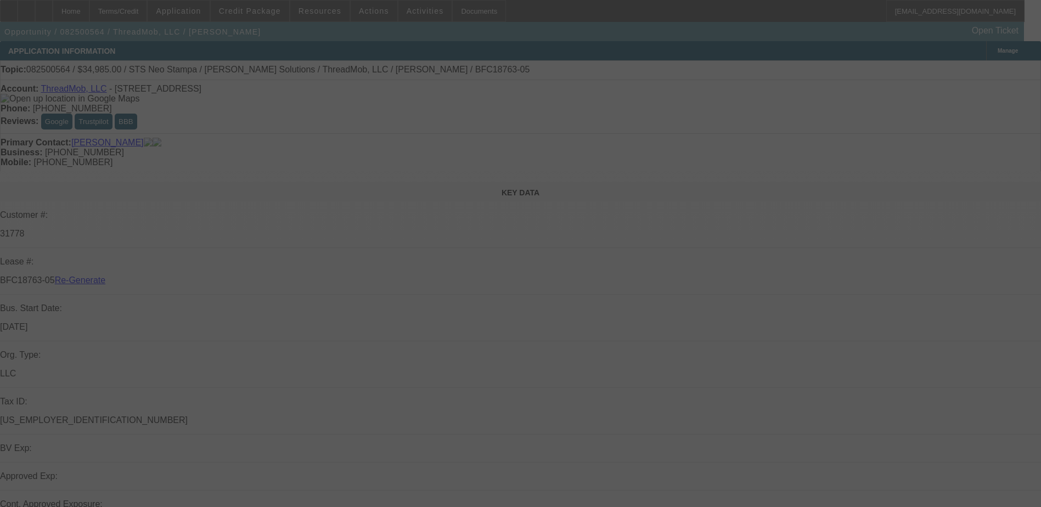
select select "3"
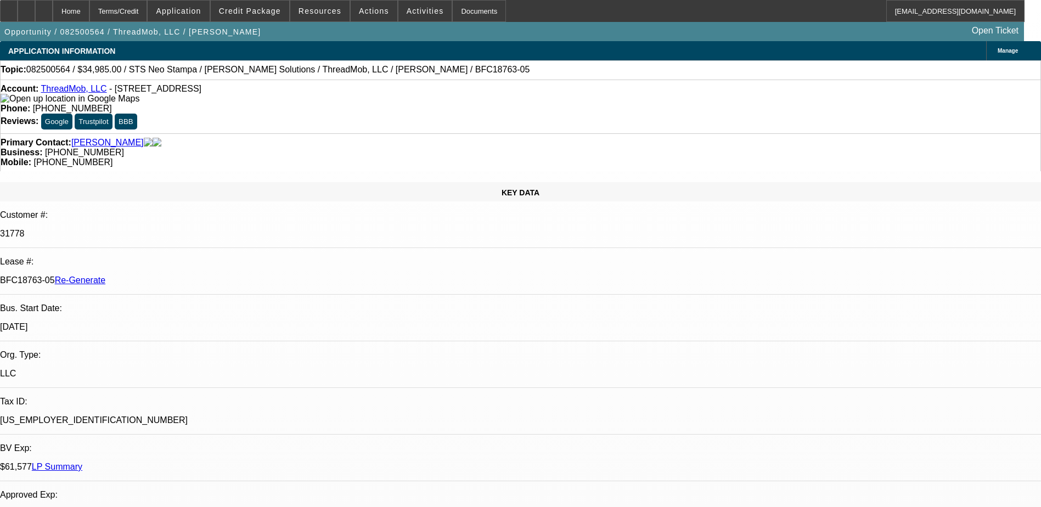
select select "0"
select select "1"
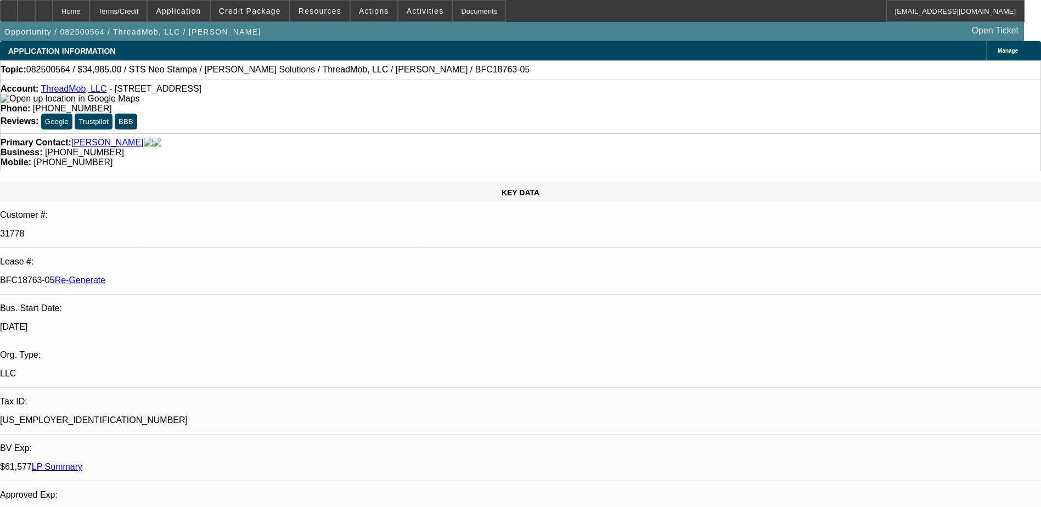
select select "6"
click at [460, 14] on div "Documents" at bounding box center [479, 11] width 54 height 22
click at [548, 38] on div "Opportunity / 082500564 / ThreadMob, LLC / Norris, James Open Ticket" at bounding box center [512, 31] width 1024 height 19
click at [363, 7] on span "Actions" at bounding box center [374, 11] width 30 height 9
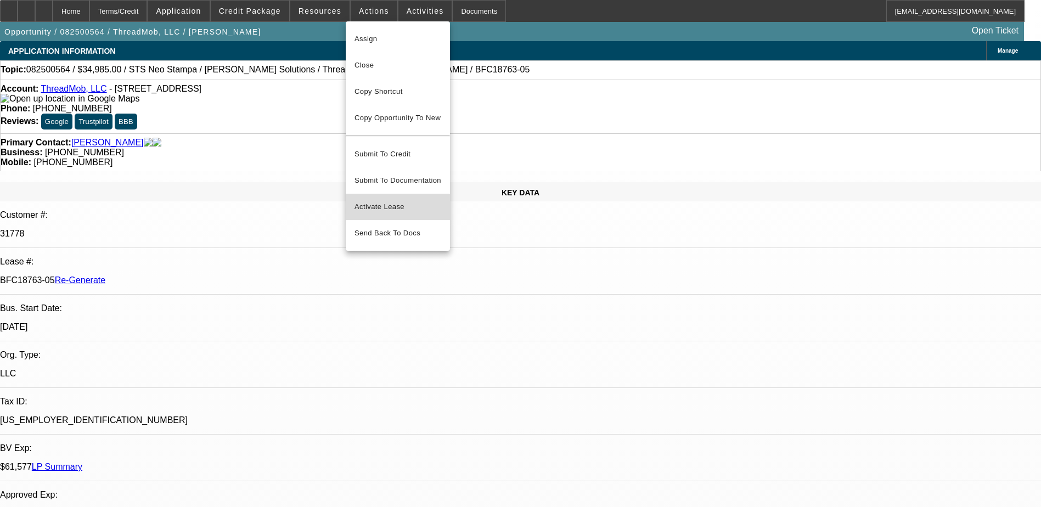
click at [365, 200] on span "Activate Lease" at bounding box center [398, 206] width 87 height 13
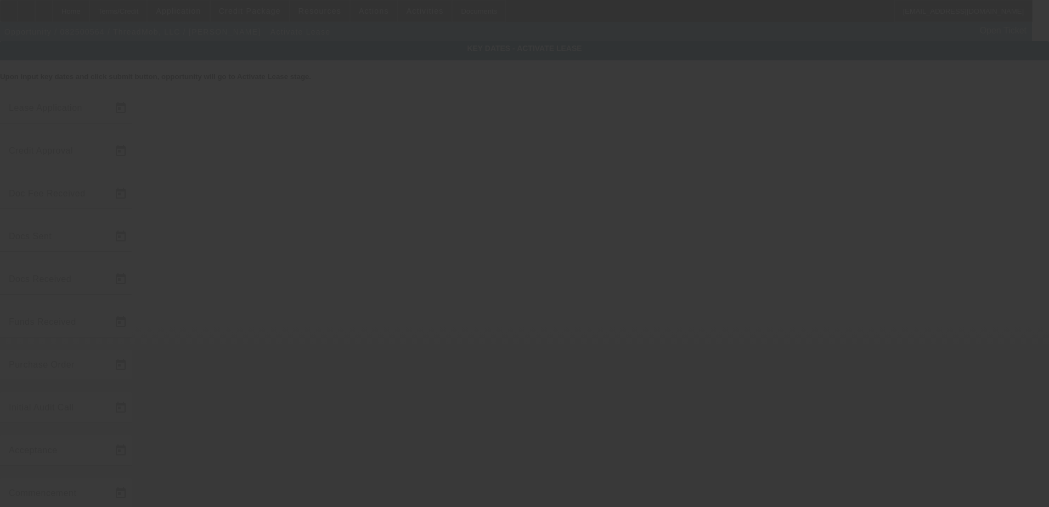
type input "8/20/2025"
type input "8/21/2025"
type input "8/22/2025"
type input "8/25/2025"
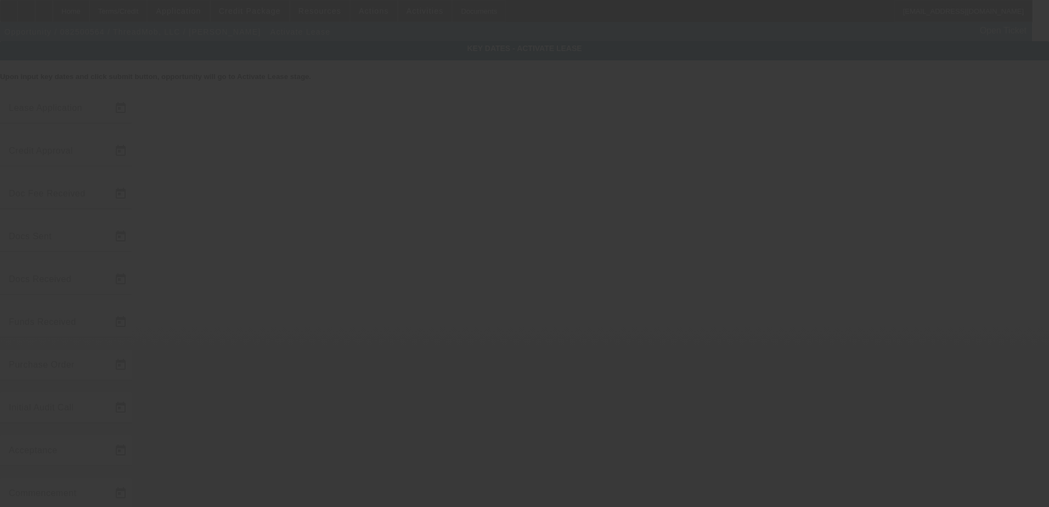
type input "8/26/2025"
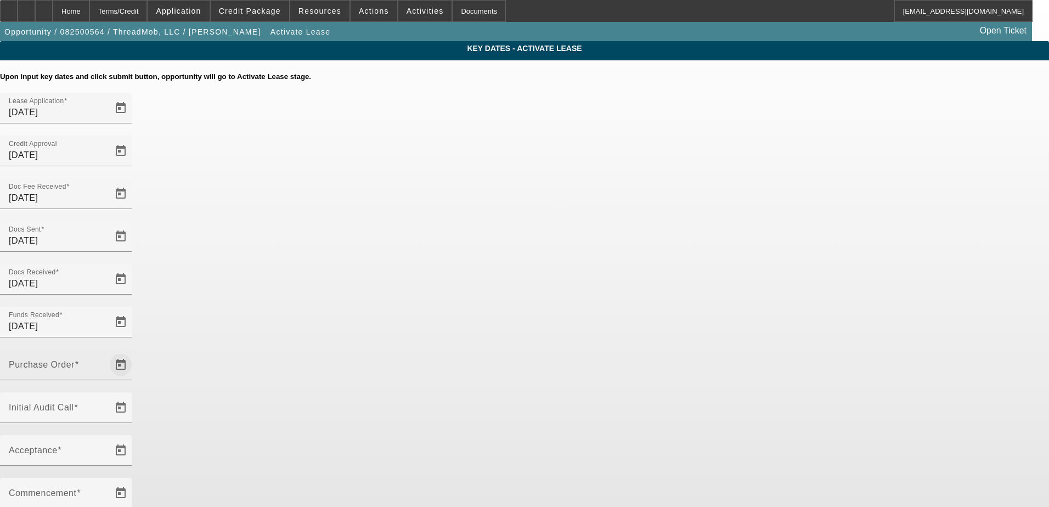
click at [134, 352] on span "Open calendar" at bounding box center [121, 365] width 26 height 26
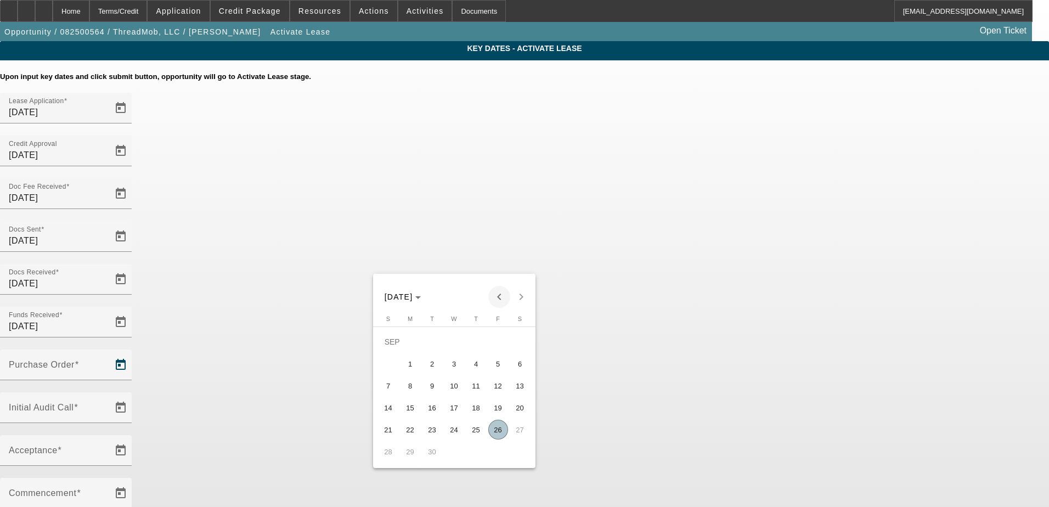
click at [496, 295] on span "Previous month" at bounding box center [499, 297] width 22 height 22
click at [429, 434] on span "26" at bounding box center [433, 430] width 20 height 20
type input "8/26/2025"
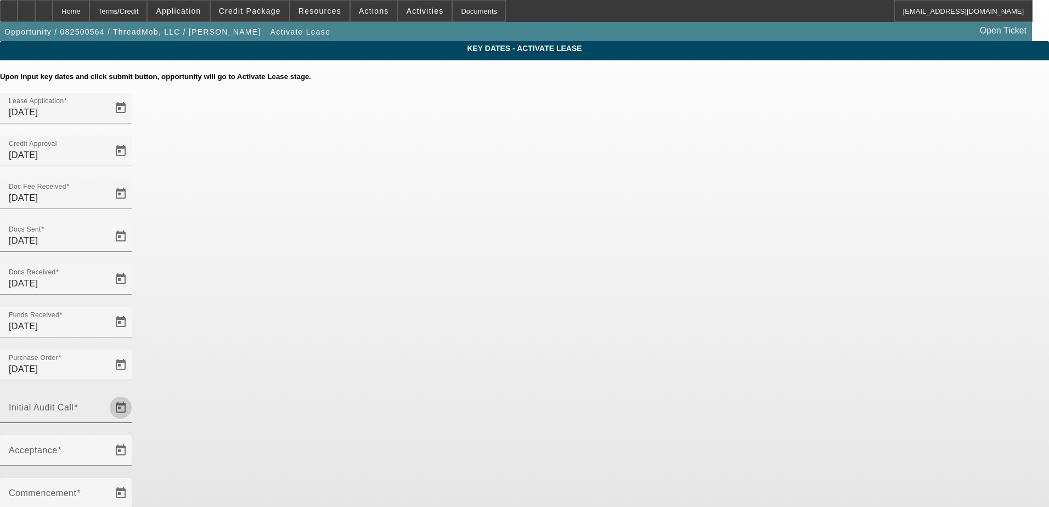
click at [134, 395] on span "Open calendar" at bounding box center [121, 408] width 26 height 26
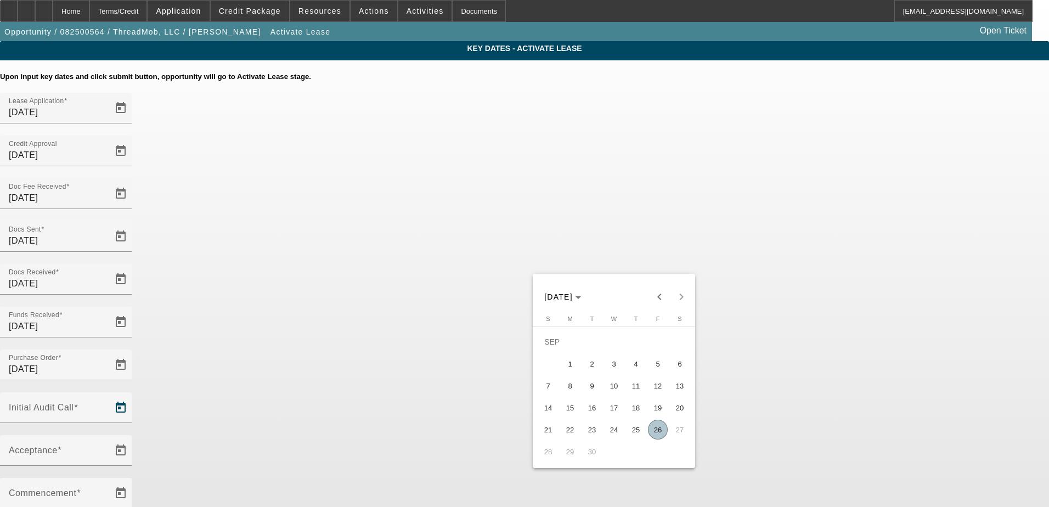
drag, startPoint x: 659, startPoint y: 434, endPoint x: 595, endPoint y: 368, distance: 92.0
click at [657, 434] on span "26" at bounding box center [658, 430] width 20 height 20
type input "9/26/2025"
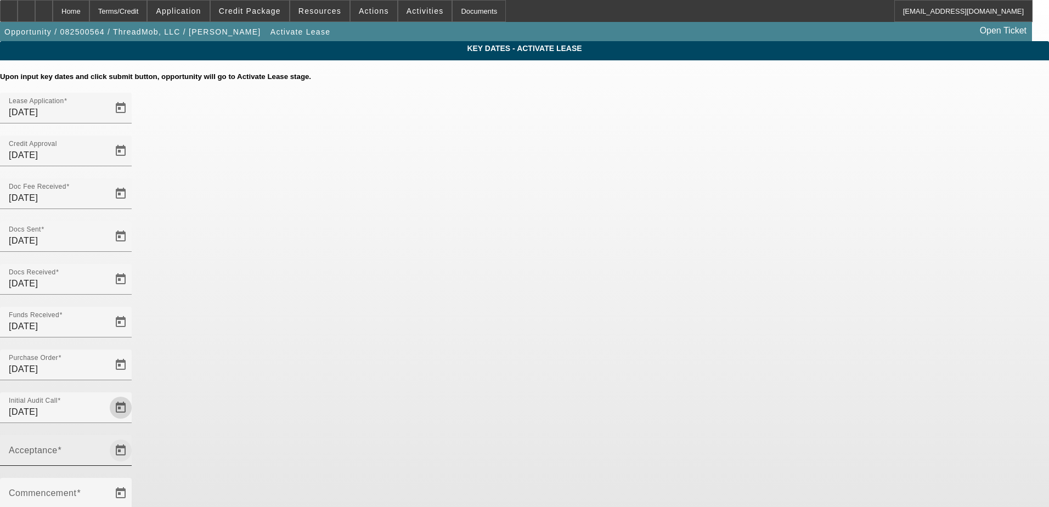
click at [134, 437] on span "Open calendar" at bounding box center [121, 450] width 26 height 26
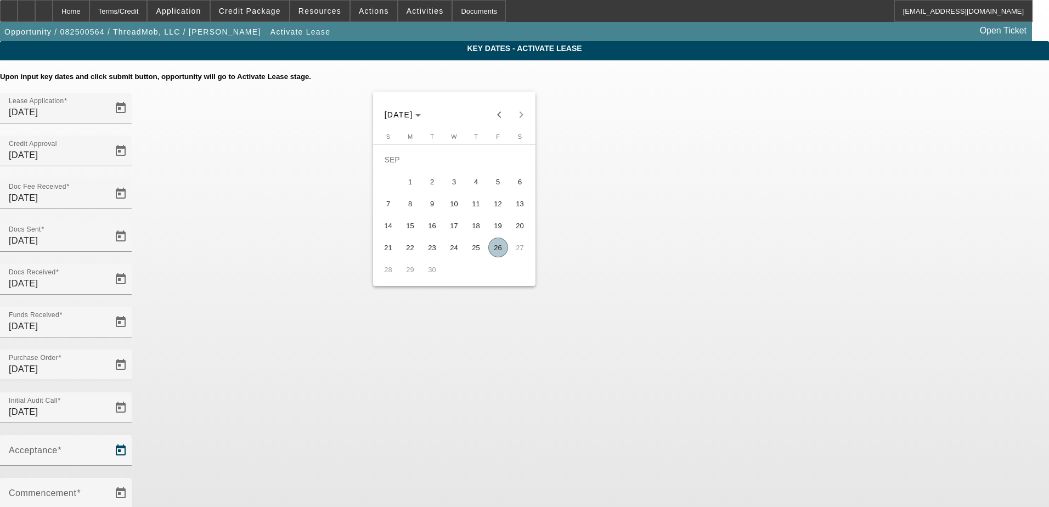
click at [499, 246] on span "26" at bounding box center [498, 248] width 20 height 20
type input "9/26/2025"
type input "10/1/2025"
type input "11/1/2025"
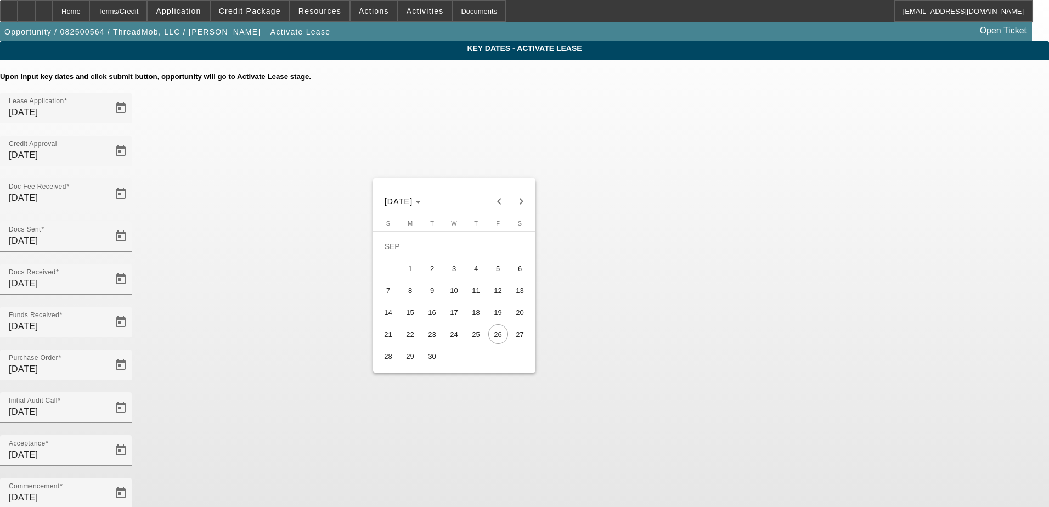
click at [408, 361] on span "29" at bounding box center [411, 356] width 20 height 20
type input "9/29/2025"
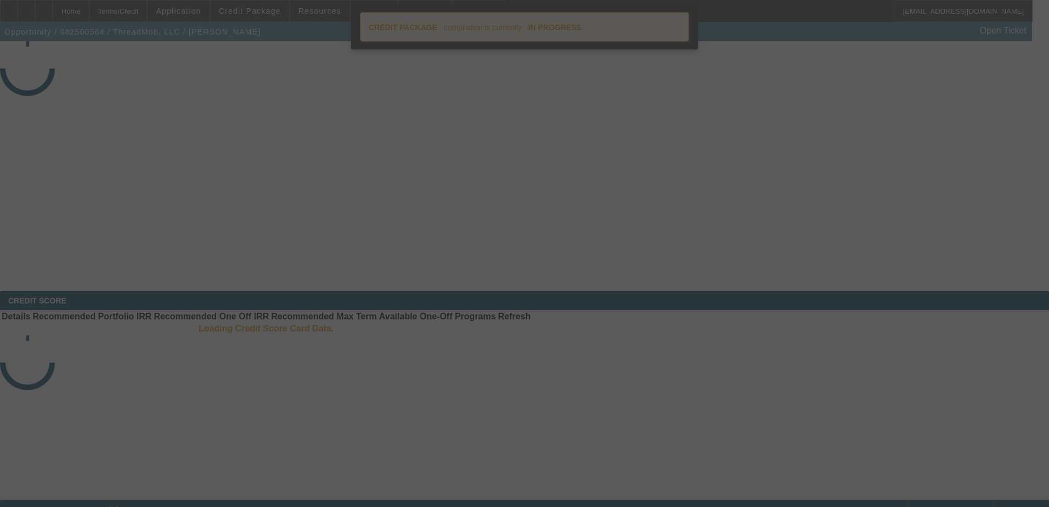
select select "4"
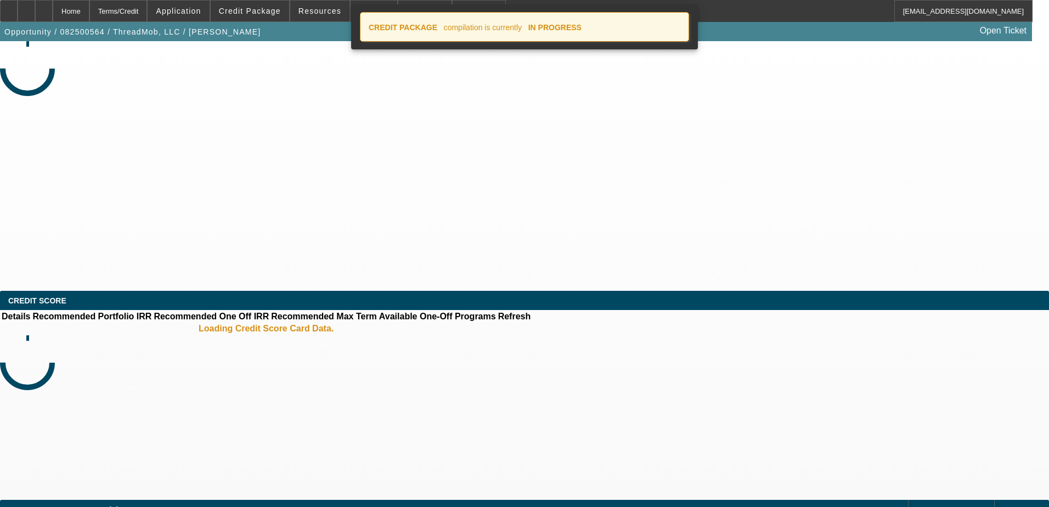
select select "0"
select select "6"
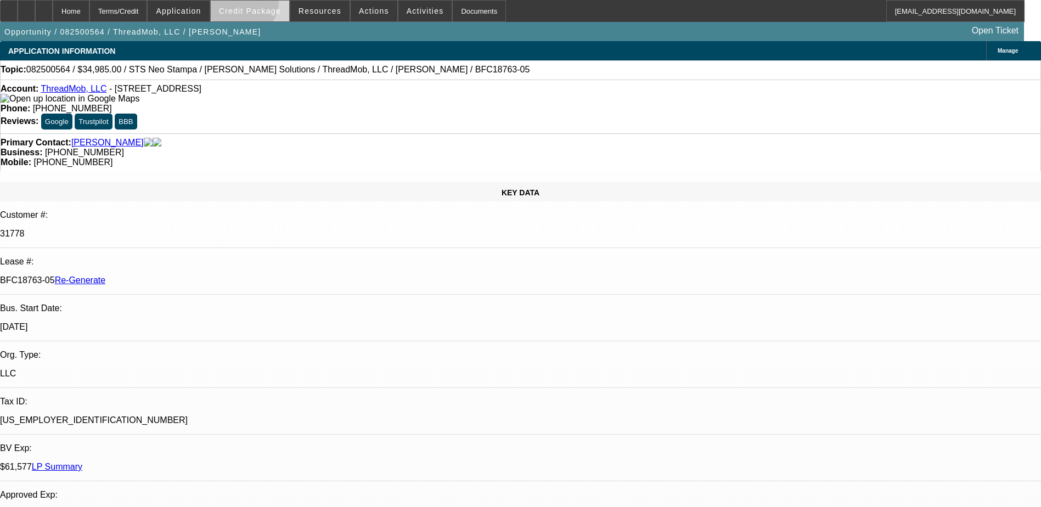
click at [258, 4] on span at bounding box center [250, 11] width 78 height 26
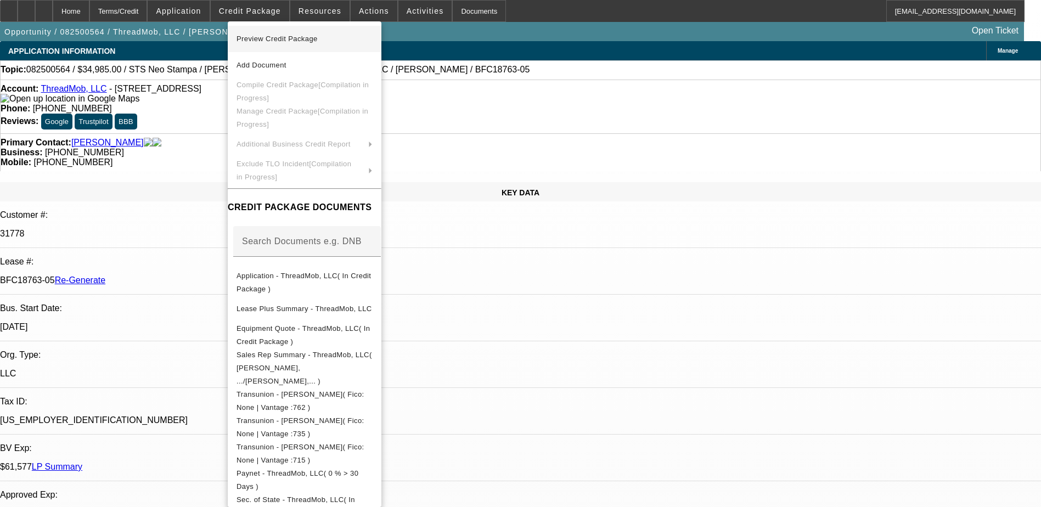
click at [275, 34] on span "Preview Credit Package" at bounding box center [305, 38] width 136 height 13
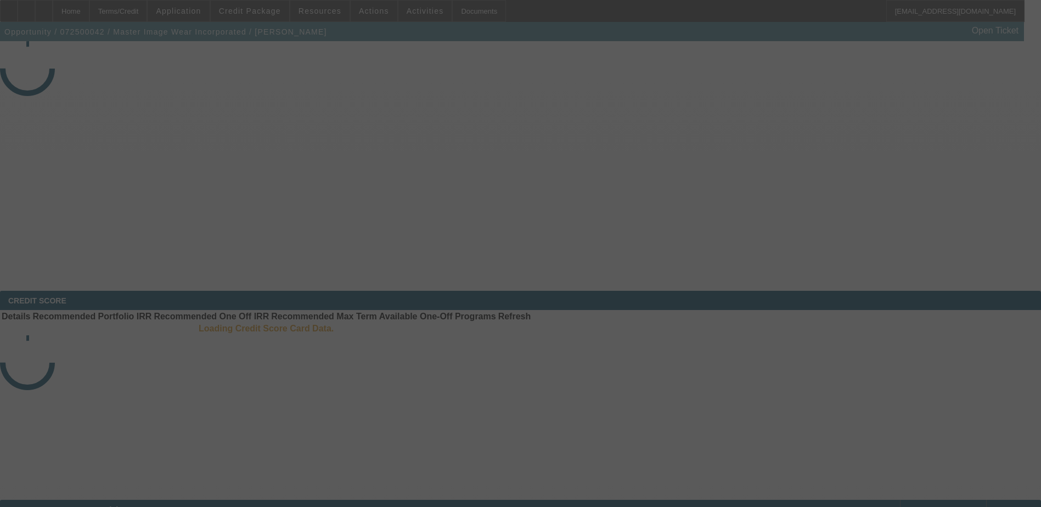
select select "3"
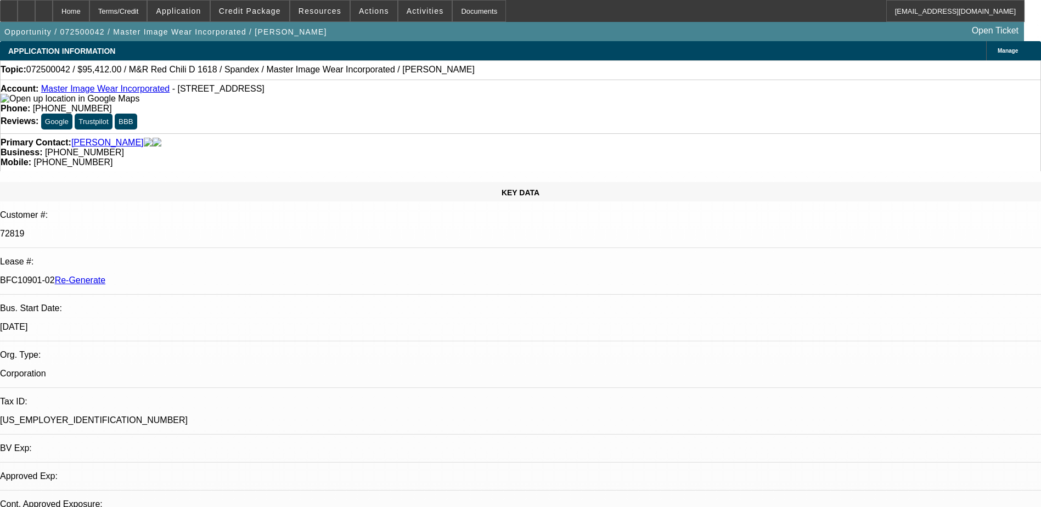
select select "0"
select select "0.1"
select select "4"
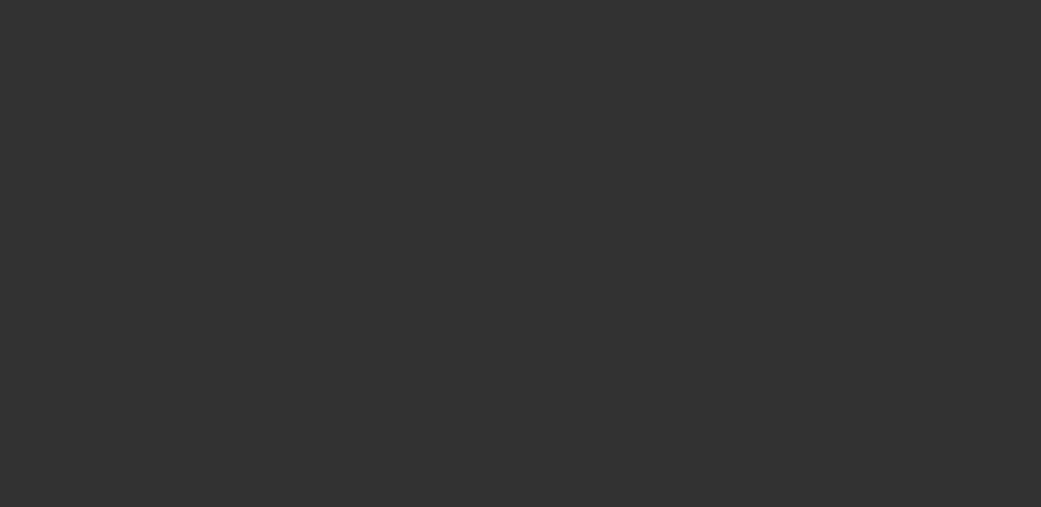
select select "4"
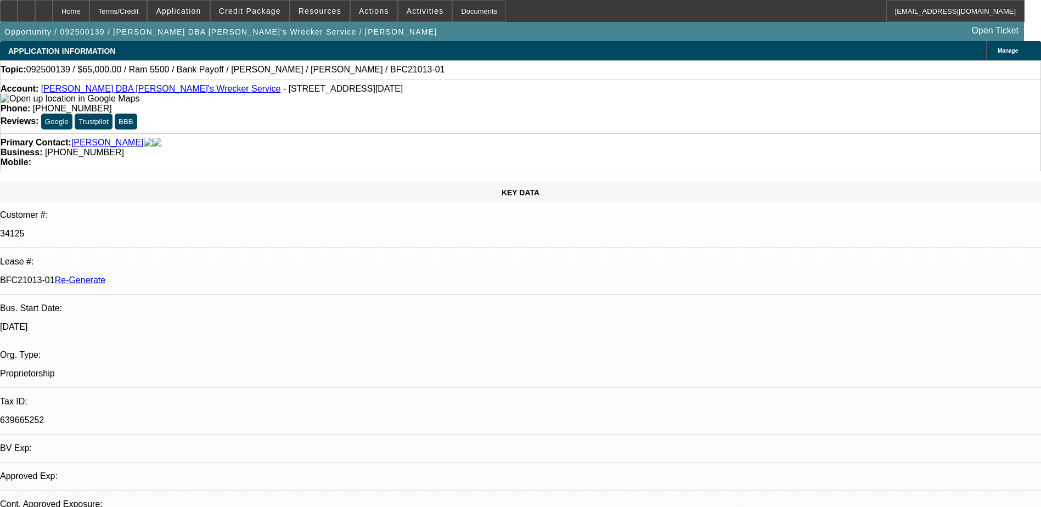
select select "0"
select select "1"
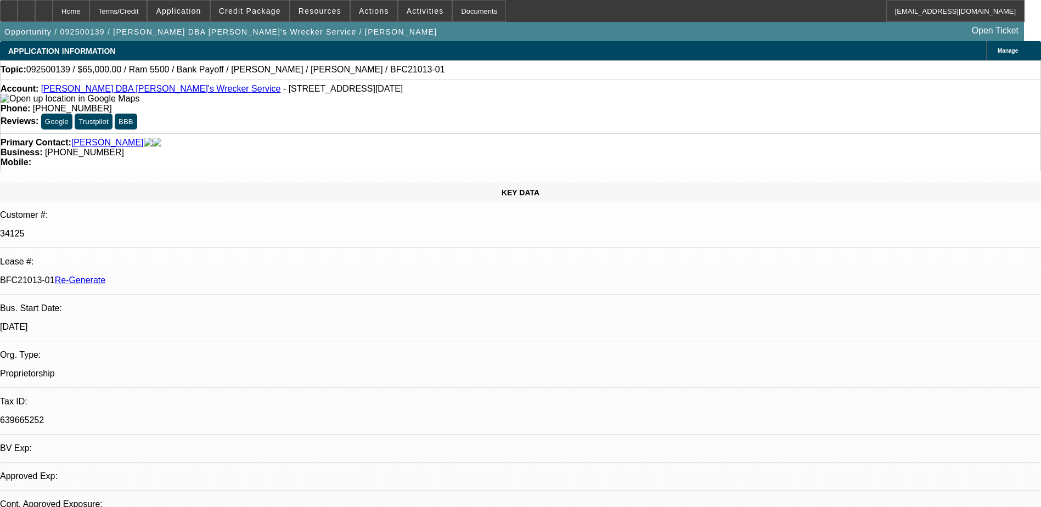
select select "6"
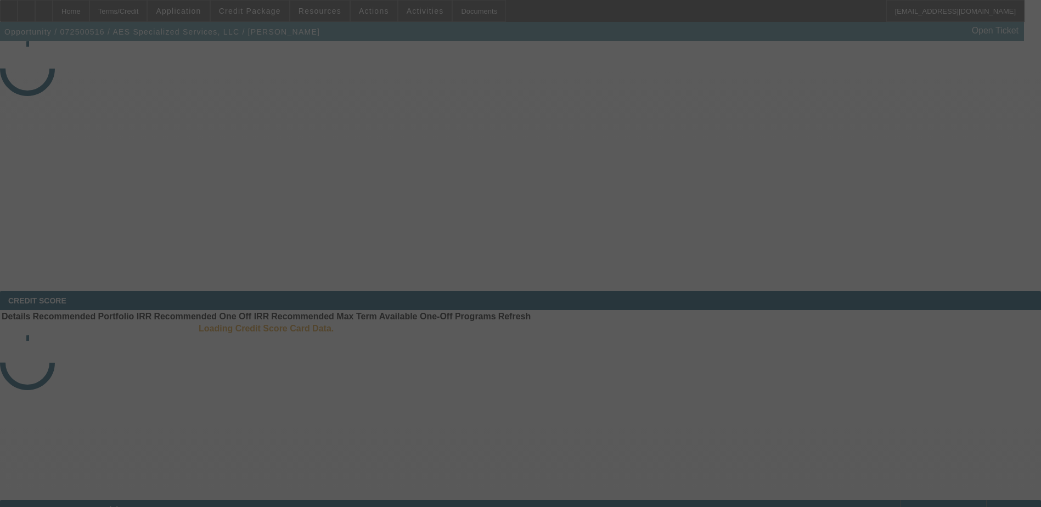
select select "3"
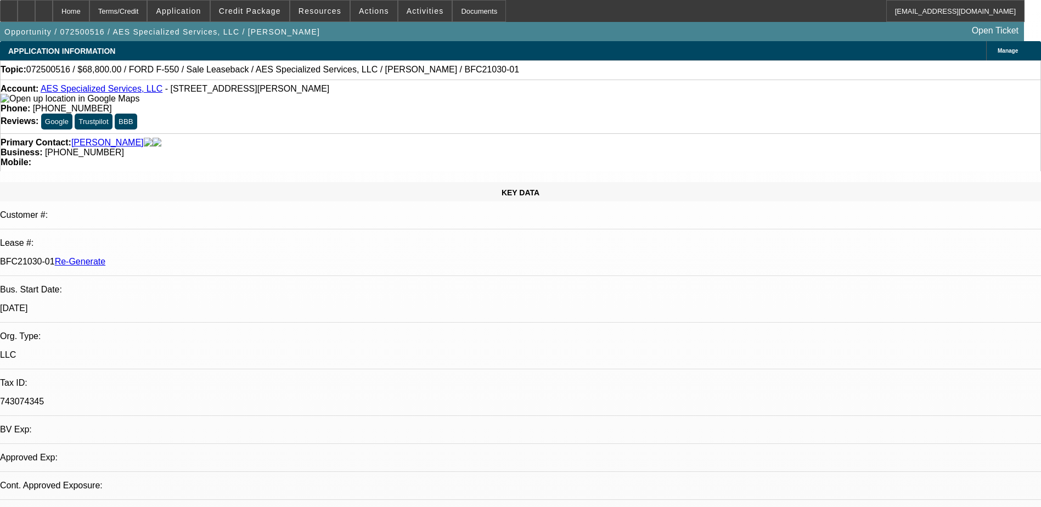
select select "0"
select select "1"
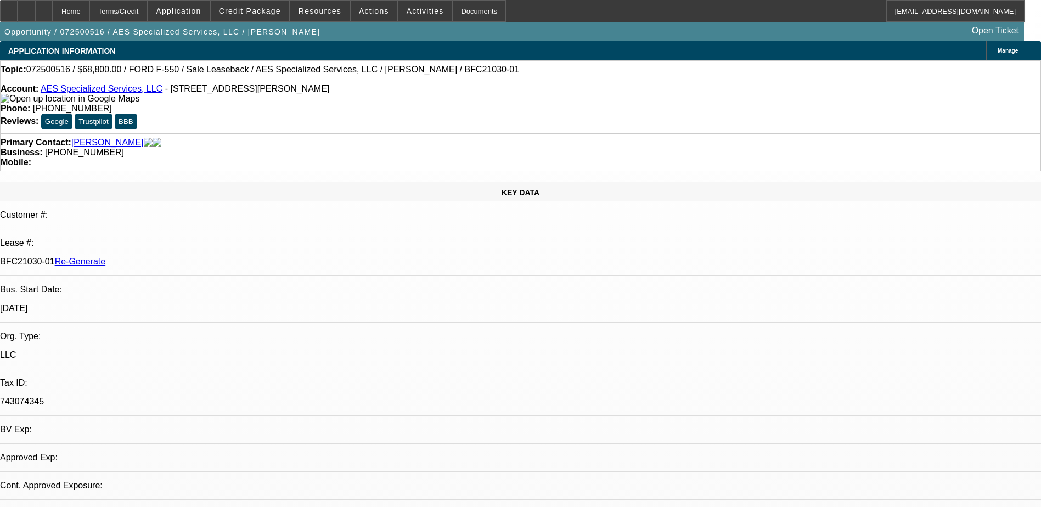
select select "6"
click at [452, 10] on div "Documents" at bounding box center [479, 11] width 54 height 22
click at [263, 15] on span at bounding box center [250, 11] width 78 height 26
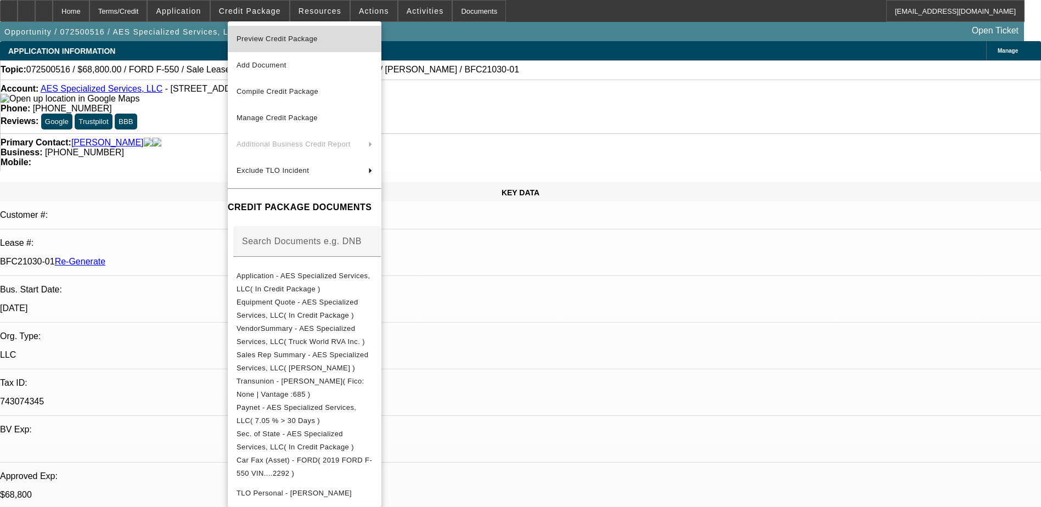
click at [308, 38] on span "Preview Credit Package" at bounding box center [277, 39] width 81 height 8
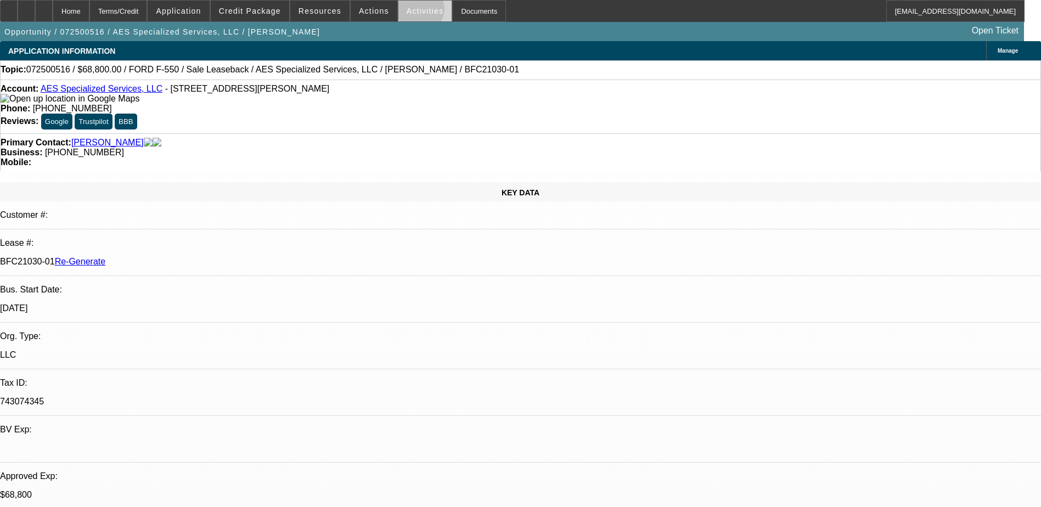
click at [409, 12] on span "Activities" at bounding box center [425, 11] width 37 height 9
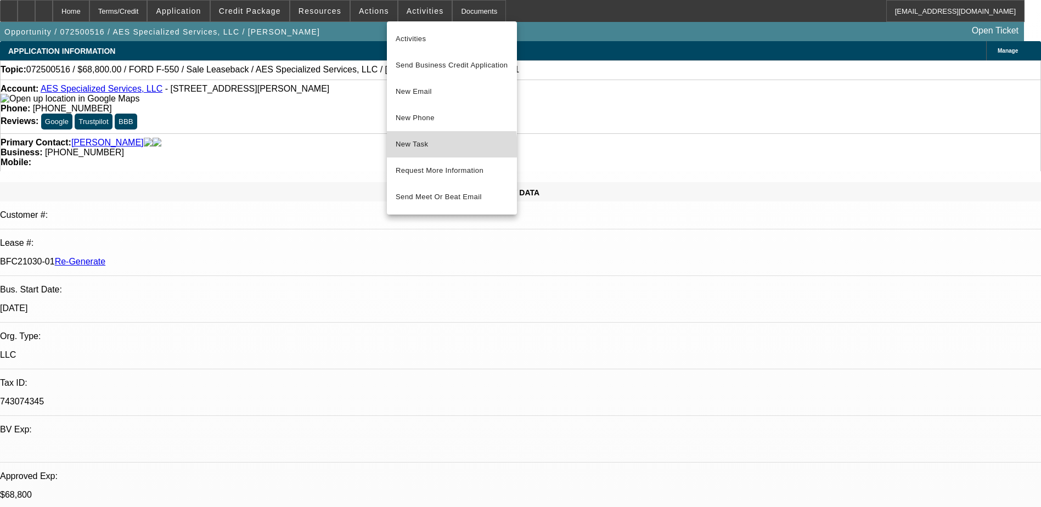
click at [420, 147] on span "New Task" at bounding box center [452, 144] width 112 height 13
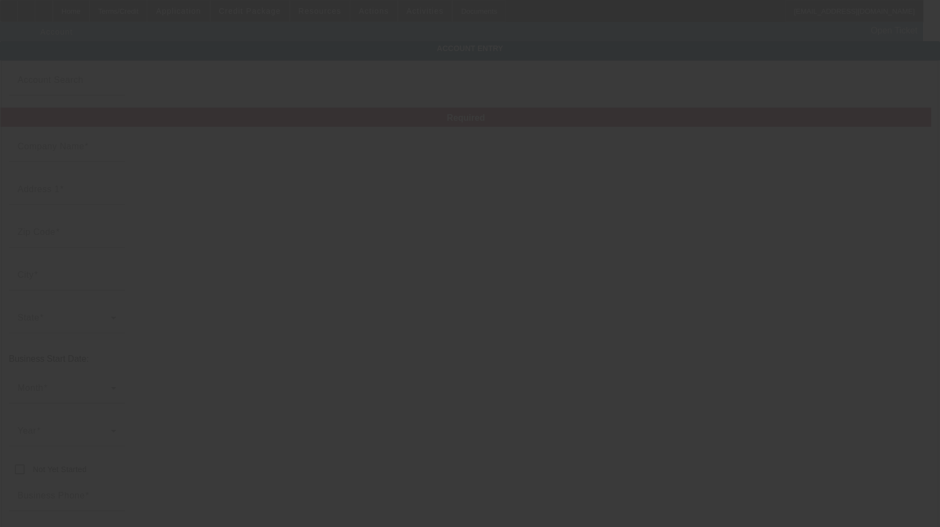
type input "AES Specialized Services, LLC"
type input "[STREET_ADDRESS][PERSON_NAME]"
type input "16002"
type input "[PERSON_NAME]"
type input "[PHONE_NUMBER]"
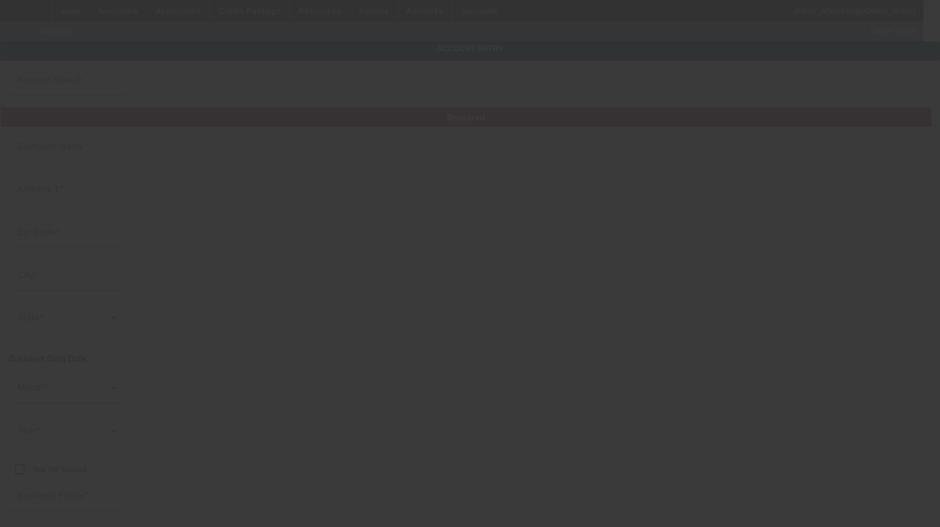
type input "andrew@aesassociated.com"
type input "743074345"
type input "https://aesassociated.com/"
type input "7/22/2025"
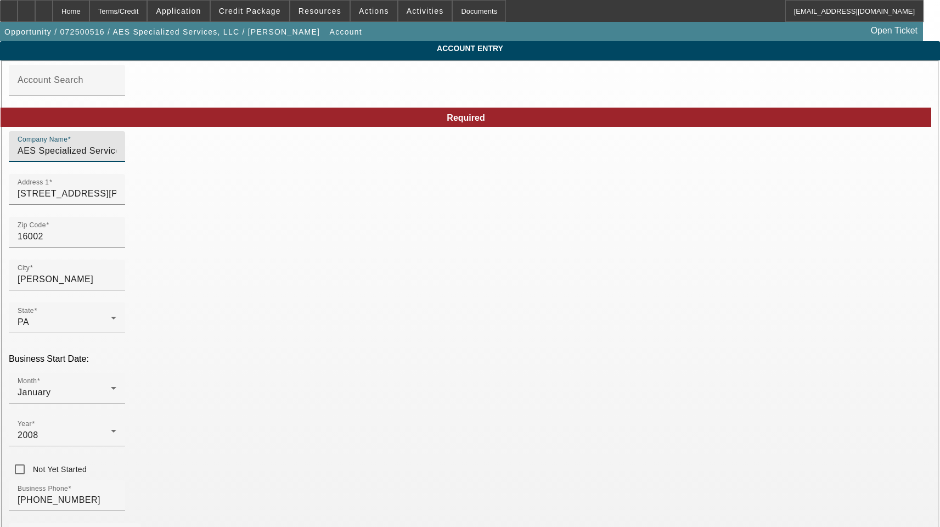
drag, startPoint x: 284, startPoint y: 158, endPoint x: -57, endPoint y: 158, distance: 341.3
click at [0, 158] on html "Home Terms/Credit Application Credit Package Resources Actions Activities Docum…" at bounding box center [470, 263] width 940 height 527
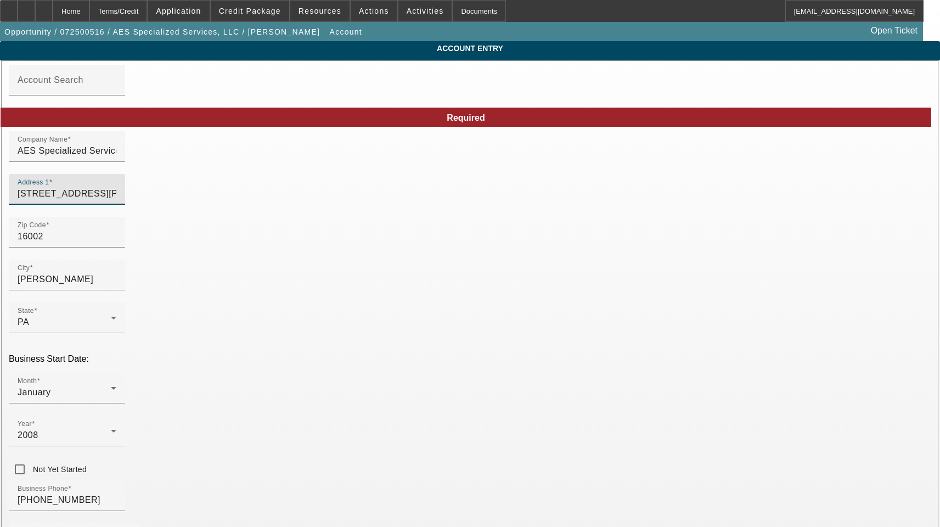
drag, startPoint x: 269, startPoint y: 200, endPoint x: -43, endPoint y: 200, distance: 312.8
click at [0, 200] on html "Home Terms/Credit Application Credit Package Resources Actions Activities Docum…" at bounding box center [470, 263] width 940 height 527
type input "[PERSON_NAME]"
drag, startPoint x: 592, startPoint y: 242, endPoint x: 430, endPoint y: 239, distance: 162.5
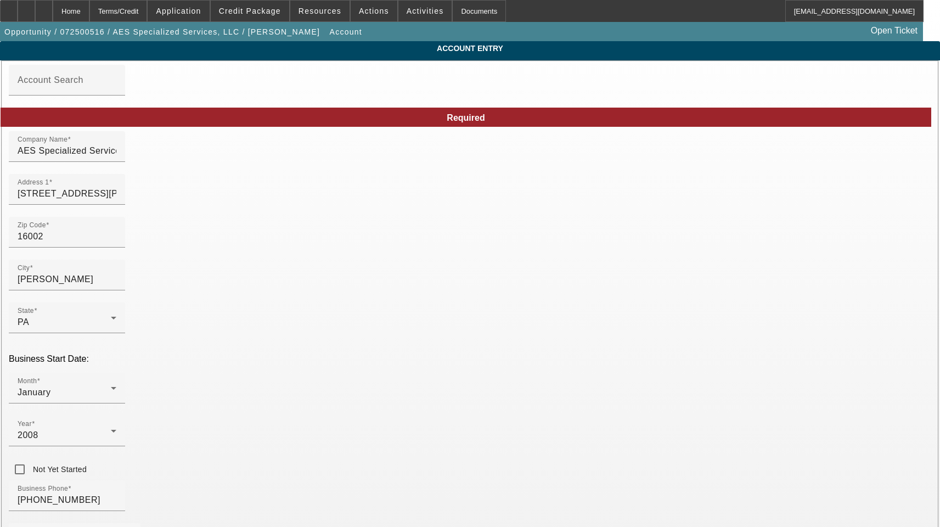
drag, startPoint x: 253, startPoint y: 391, endPoint x: 20, endPoint y: 365, distance: 234.0
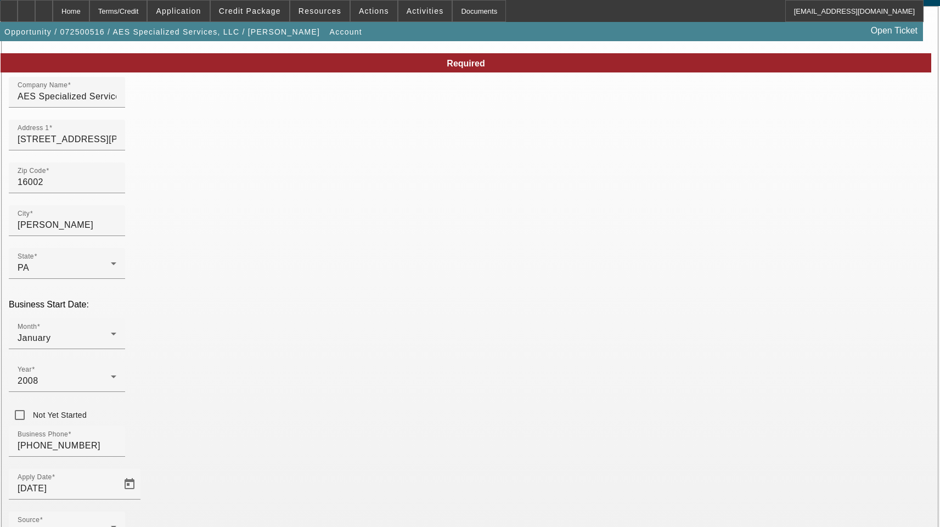
scroll to position [55, 0]
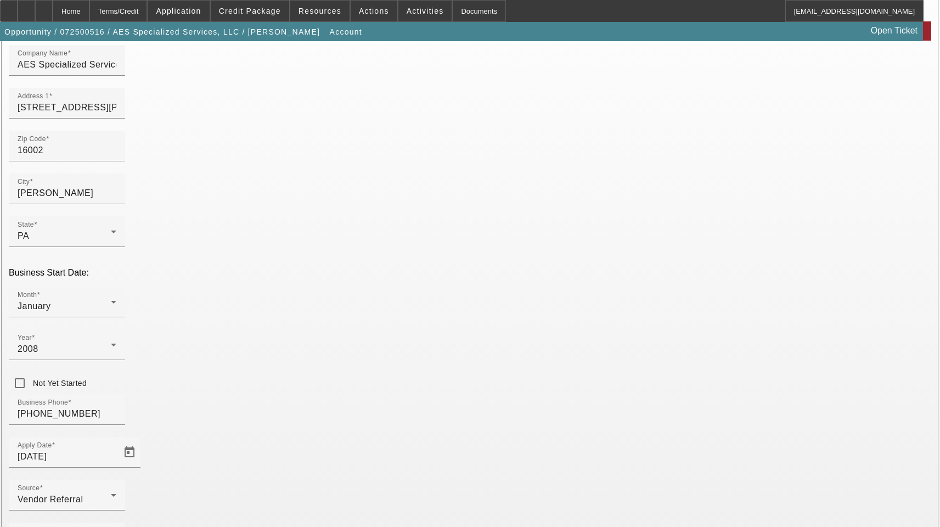
scroll to position [120, 0]
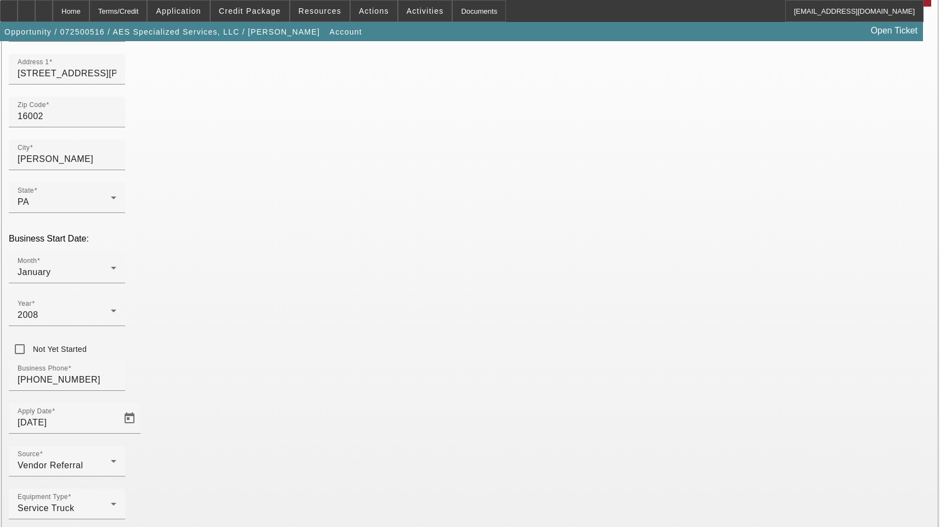
type input "[US_EMPLOYER_IDENTIFICATION_NUMBER]"
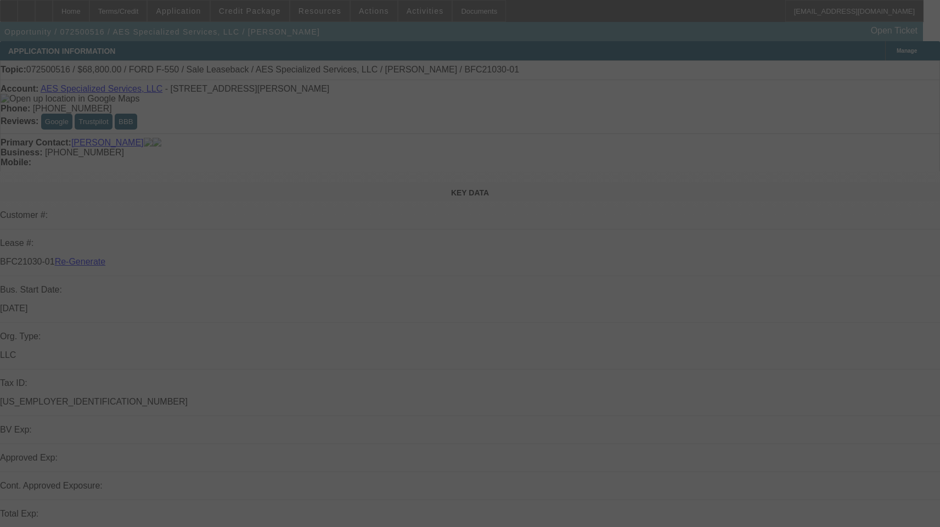
select select "3"
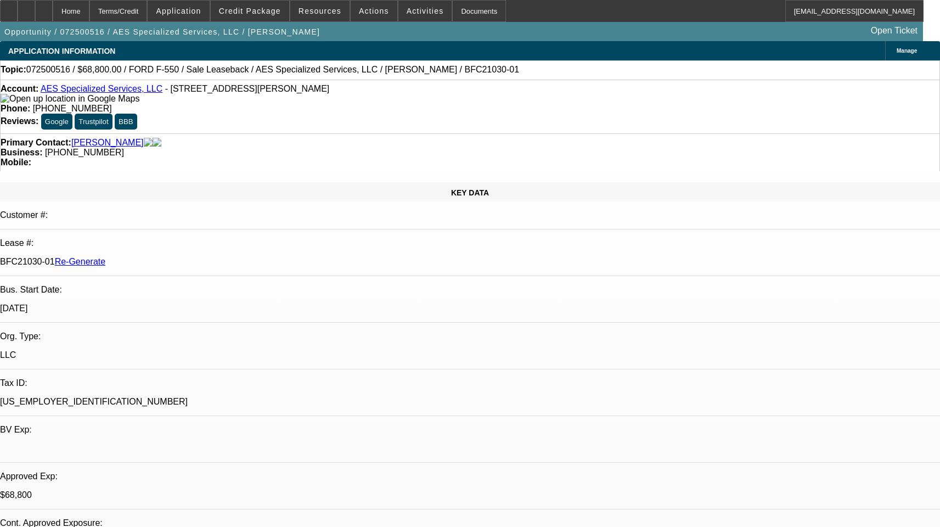
select select "0"
select select "6"
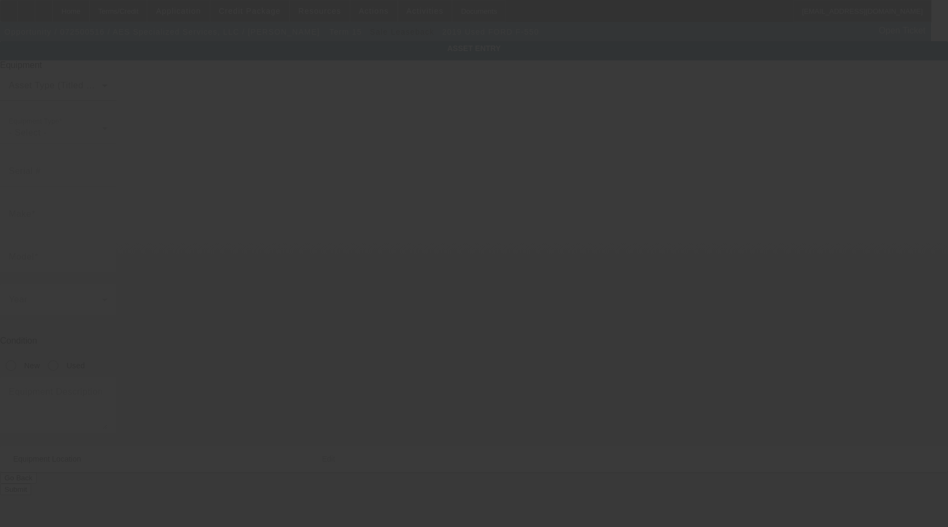
type input "[US_VEHICLE_IDENTIFICATION_NUMBER]"
type input "Ford"
type input "F-550"
radio input "true"
type input "[STREET_ADDRESS][PERSON_NAME]"
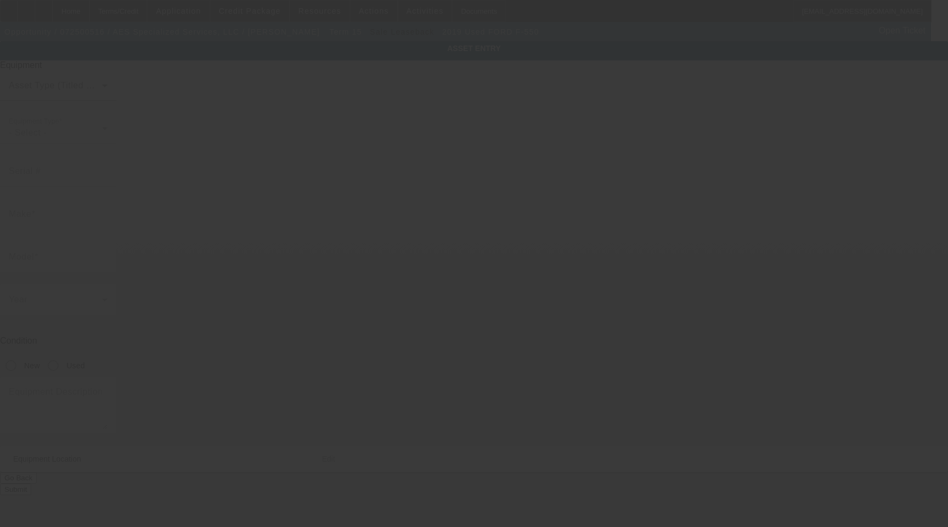
type input "[PERSON_NAME]"
type input "16002"
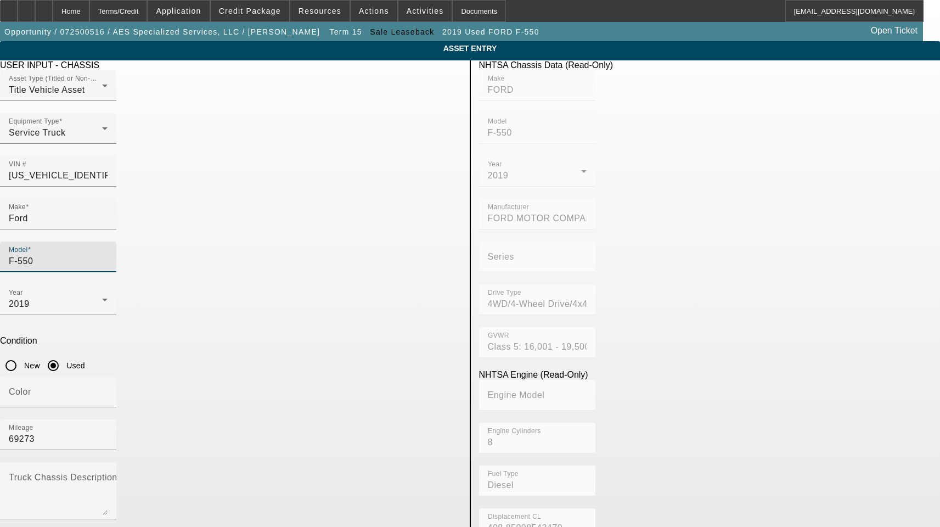
click at [108, 255] on input "F-550" at bounding box center [58, 261] width 99 height 13
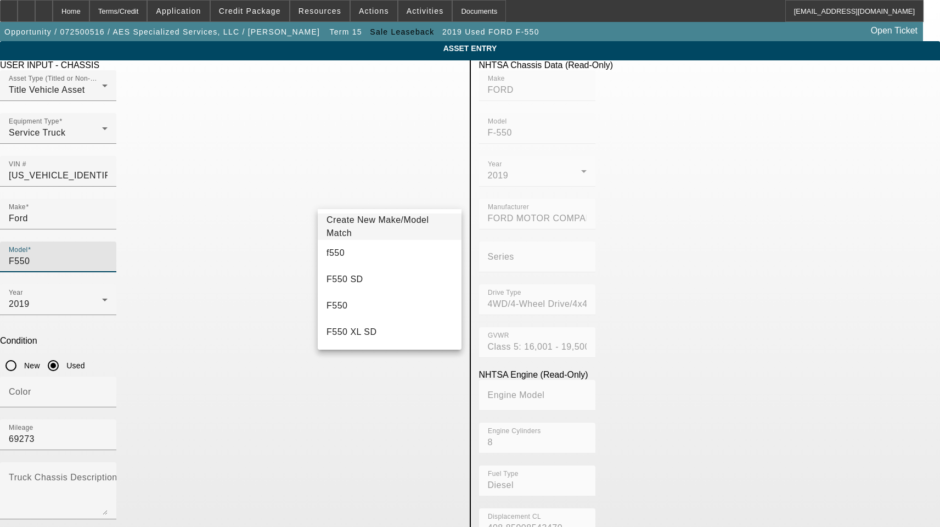
type input "F550"
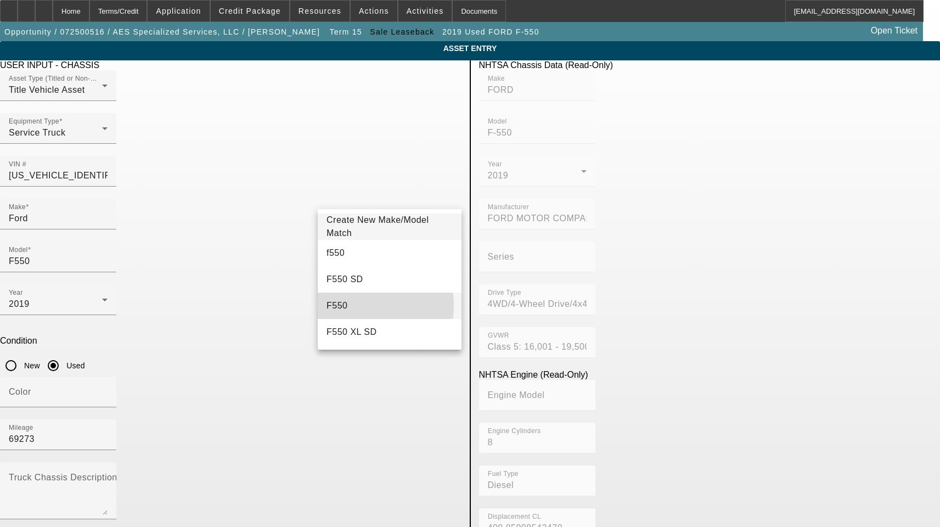
click at [351, 305] on mat-option "F550" at bounding box center [390, 305] width 144 height 26
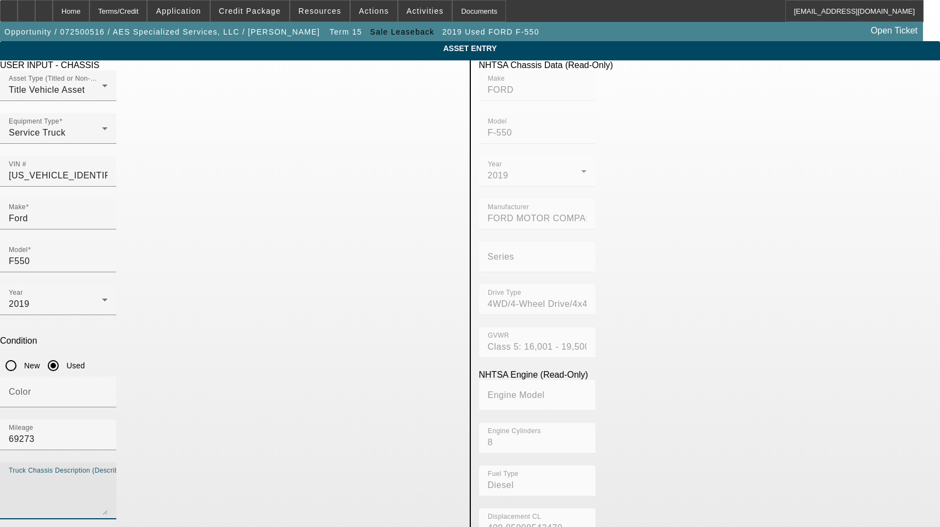
click at [108, 475] on textarea "Truck Chassis Description (Describe the truck chassis only)" at bounding box center [58, 495] width 99 height 40
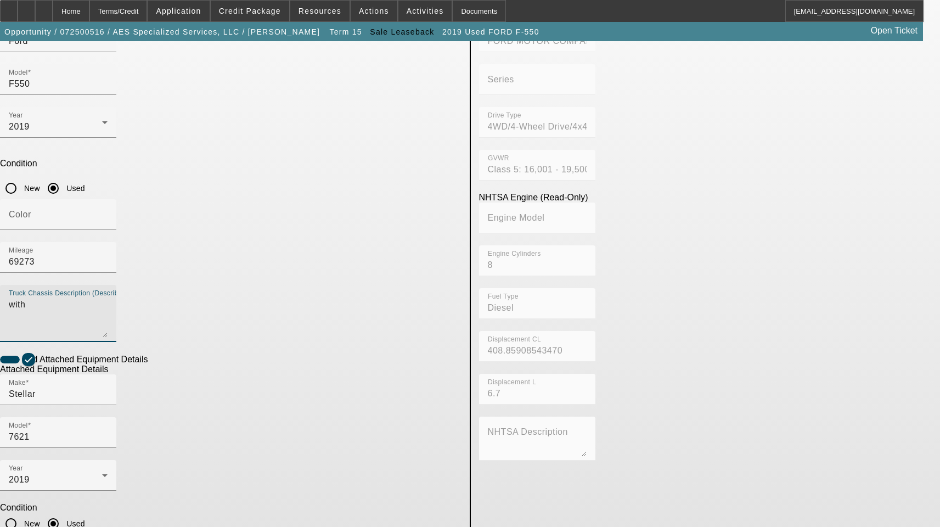
scroll to position [180, 0]
type textarea "with"
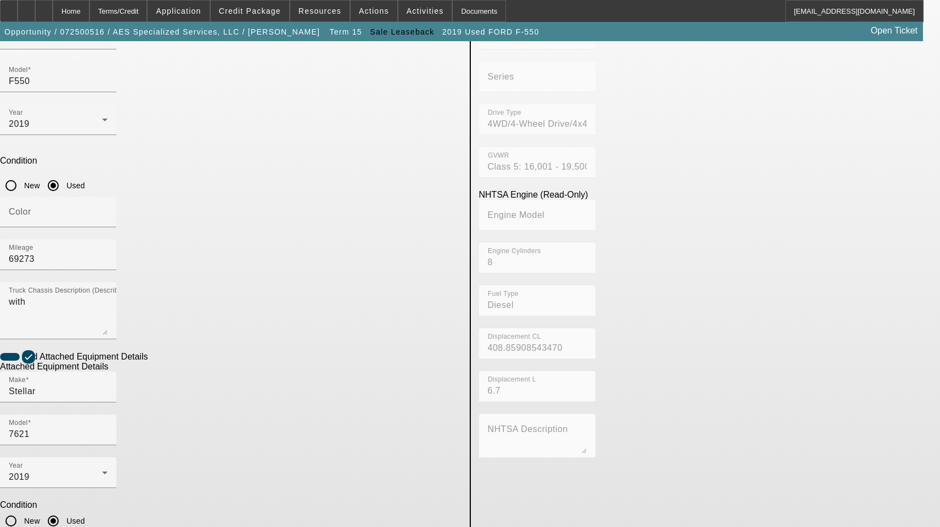
drag, startPoint x: 327, startPoint y: 396, endPoint x: 417, endPoint y: 394, distance: 90.6
type textarea "Crane Includes All Accessories, Attachments and Options"
checkbox input "false"
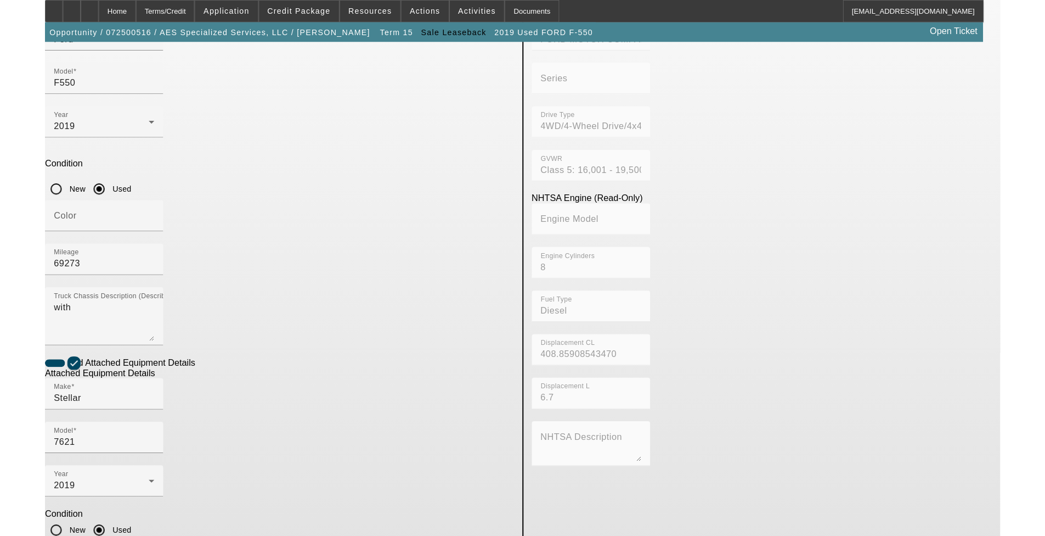
scroll to position [171, 0]
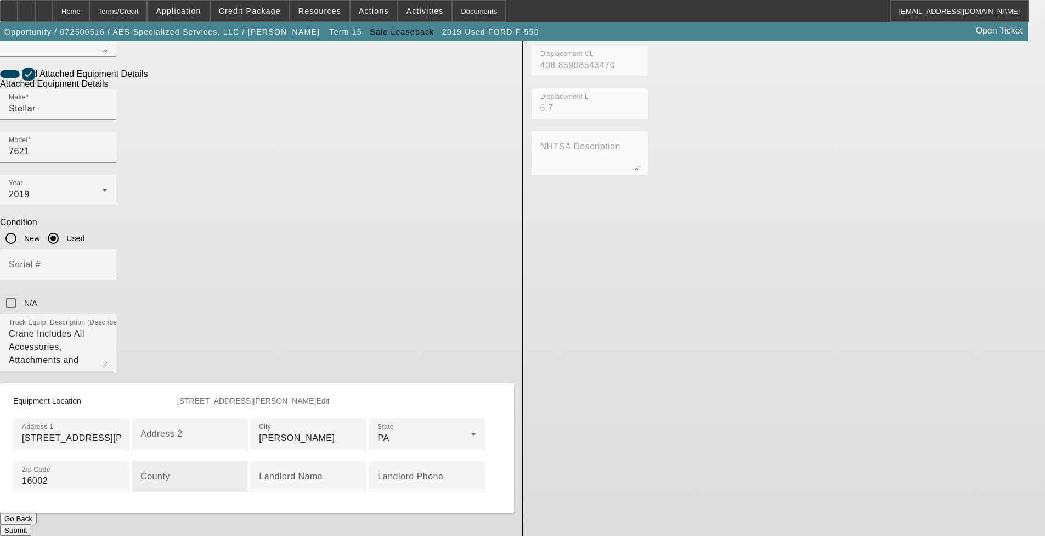
scroll to position [500, 0]
click at [239, 474] on input "County" at bounding box center [189, 480] width 99 height 13
type input "[PERSON_NAME]"
click at [31, 524] on button "Submit" at bounding box center [15, 530] width 31 height 12
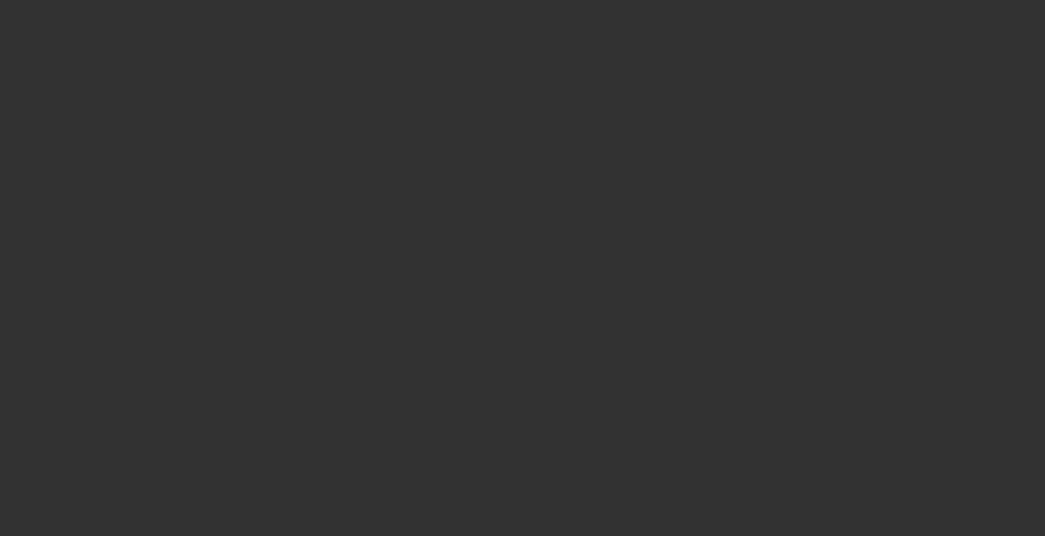
select select "3"
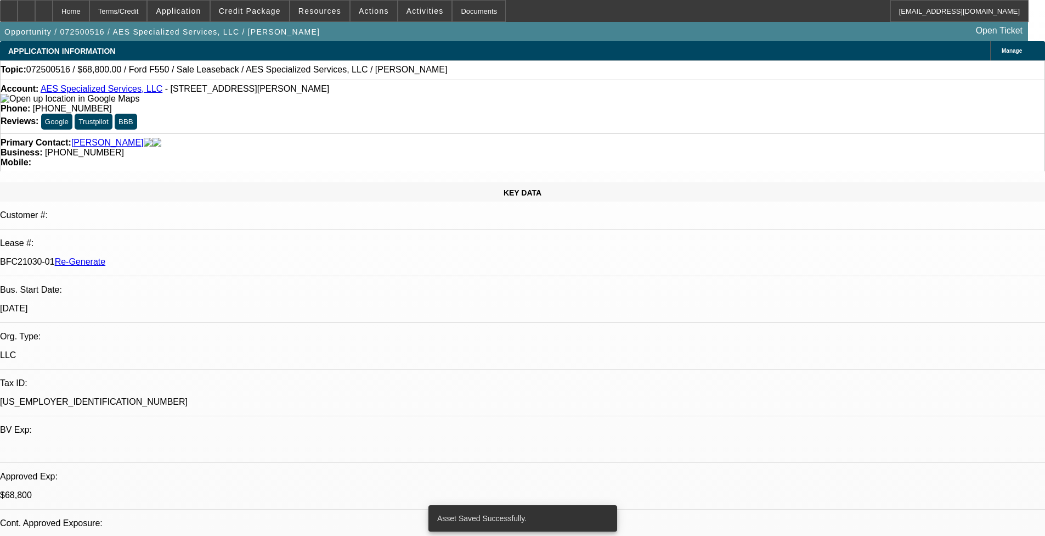
select select "0"
select select "6"
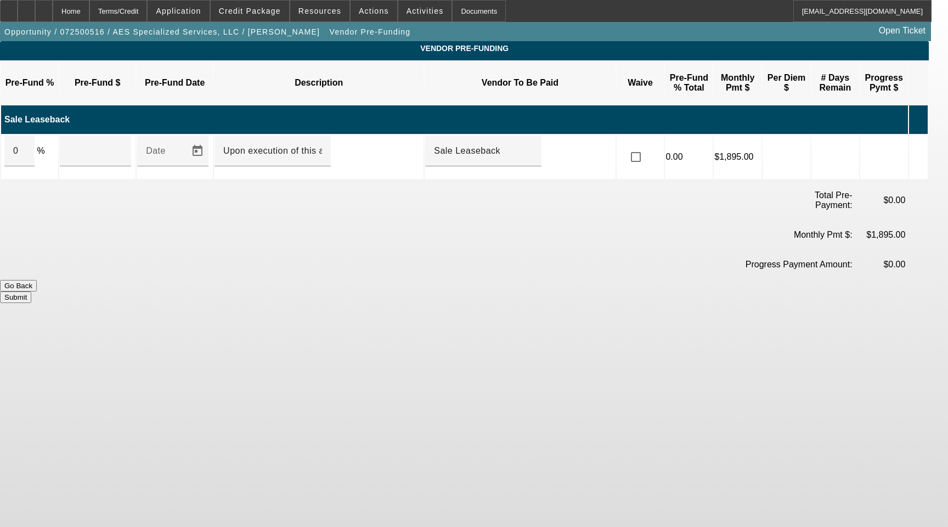
click at [921, 147] on icon at bounding box center [915, 157] width 11 height 20
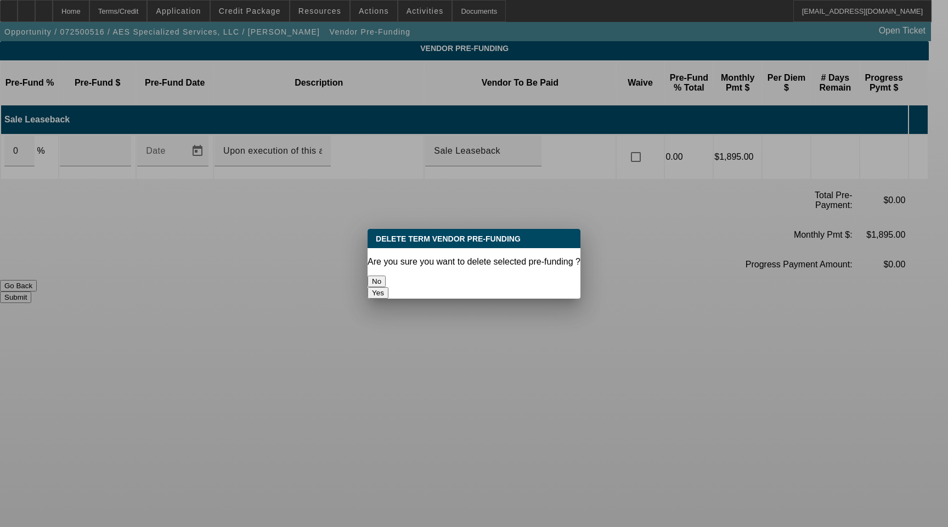
click at [389, 287] on button "Yes" at bounding box center [378, 293] width 21 height 12
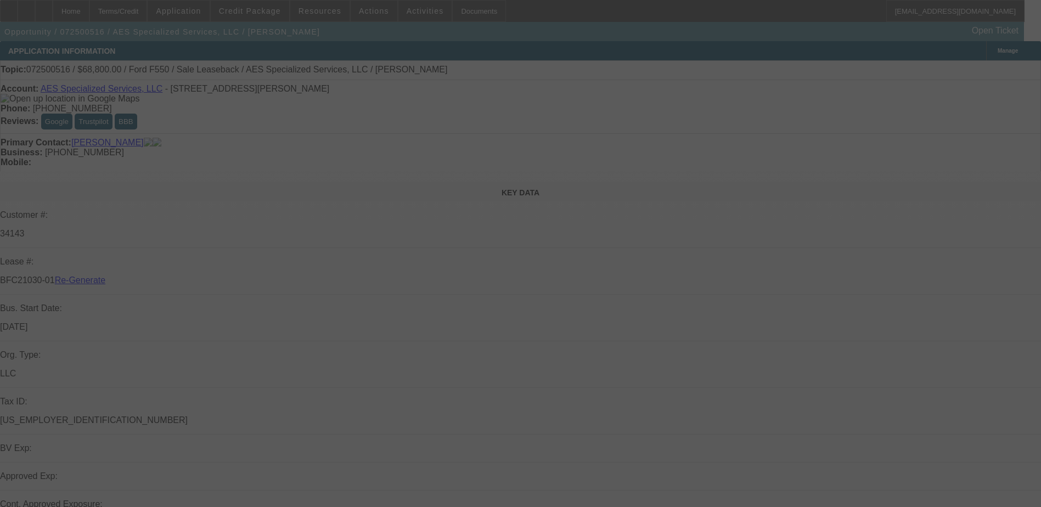
select select "3"
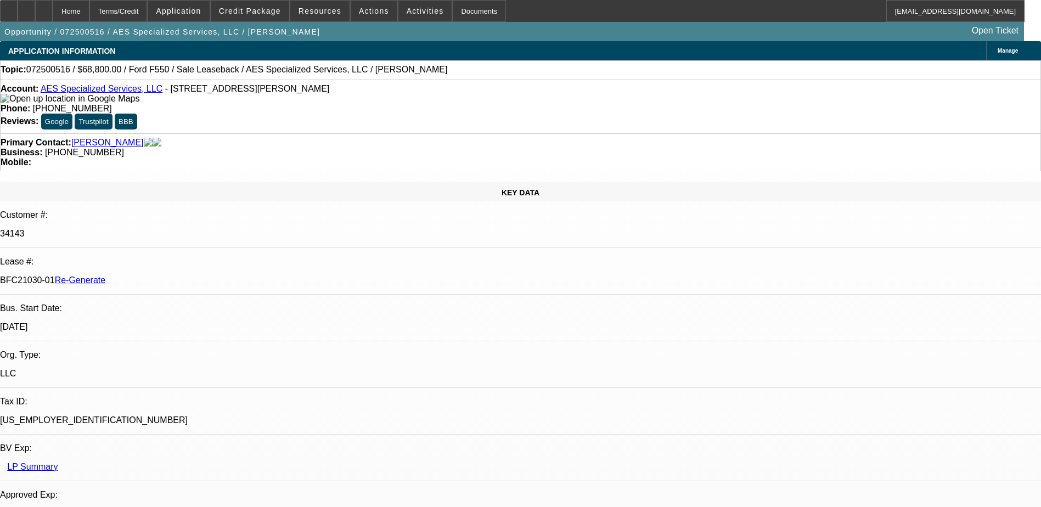
select select "0"
select select "1"
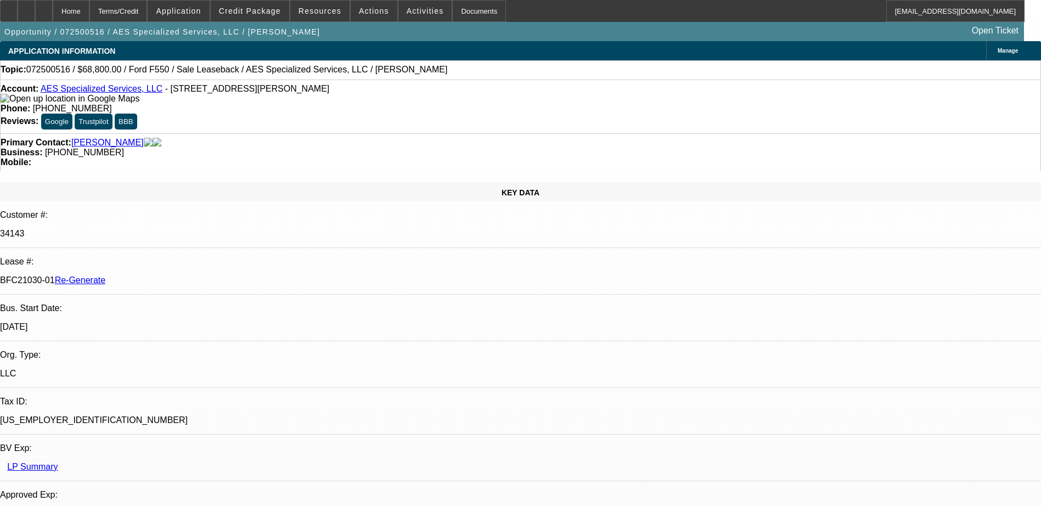
select select "6"
click at [460, 12] on div "Documents" at bounding box center [479, 11] width 54 height 22
